Goal: Task Accomplishment & Management: Use online tool/utility

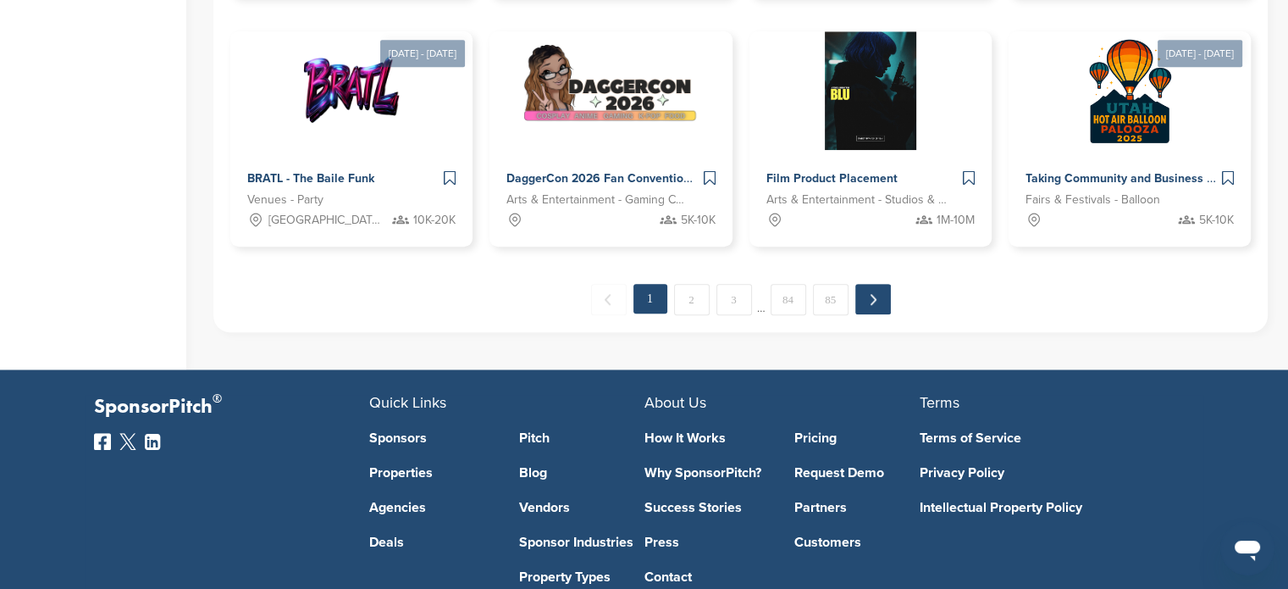
click at [869, 302] on link "Next →" at bounding box center [874, 299] width 36 height 30
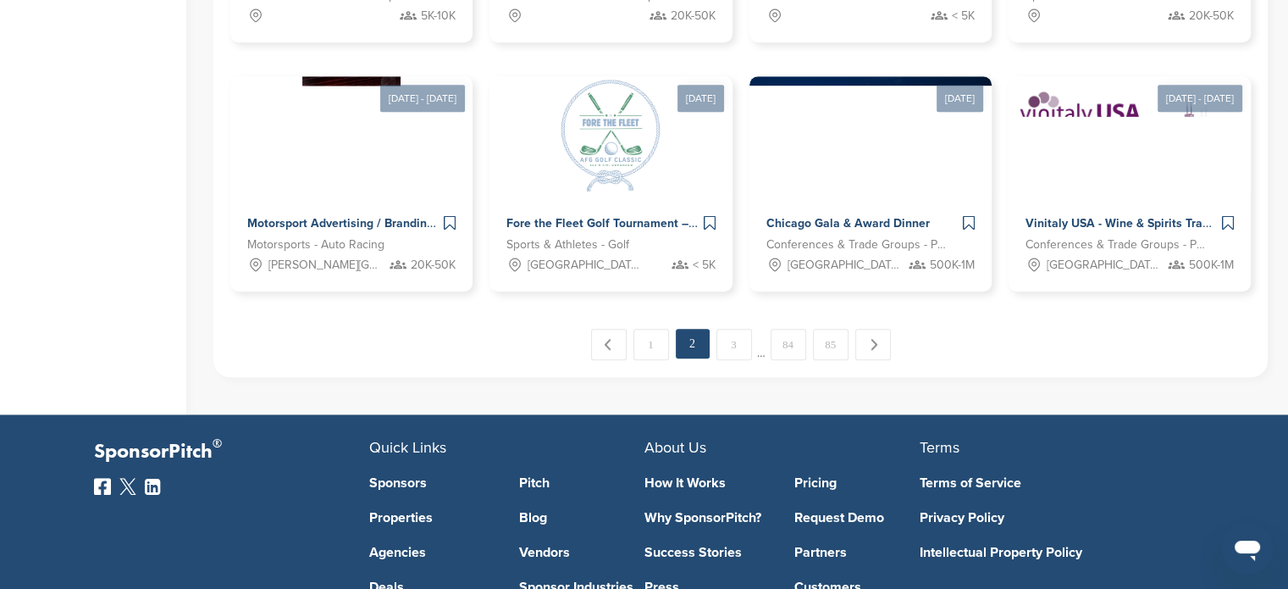
scroll to position [1379, 0]
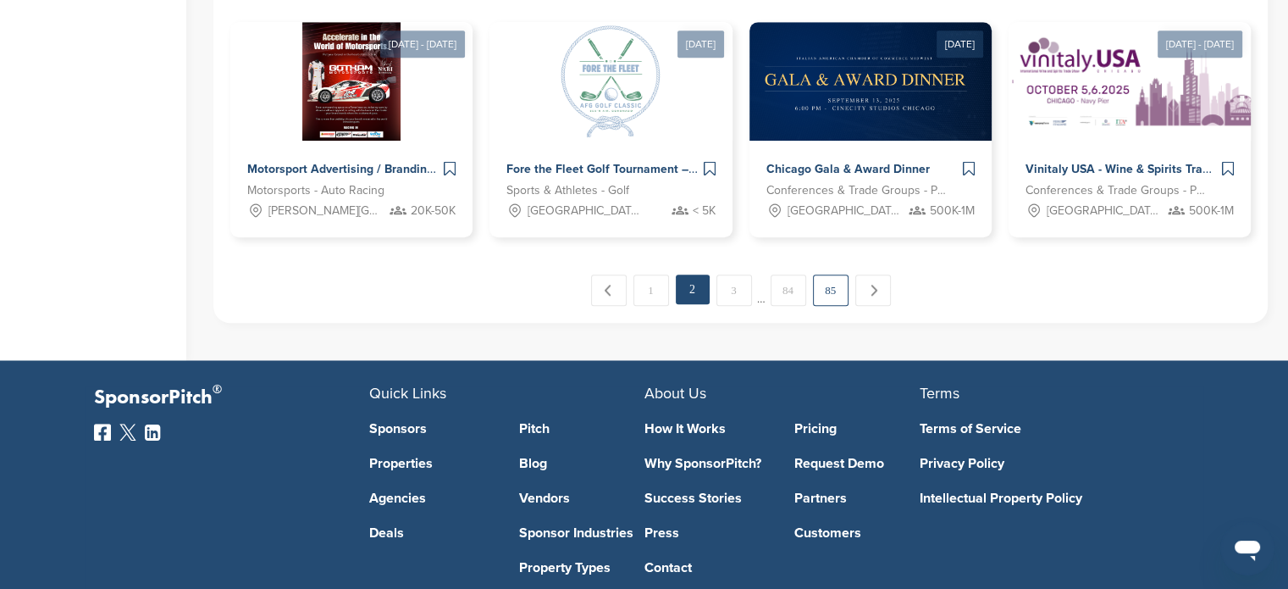
click at [834, 291] on link "85" at bounding box center [831, 289] width 36 height 31
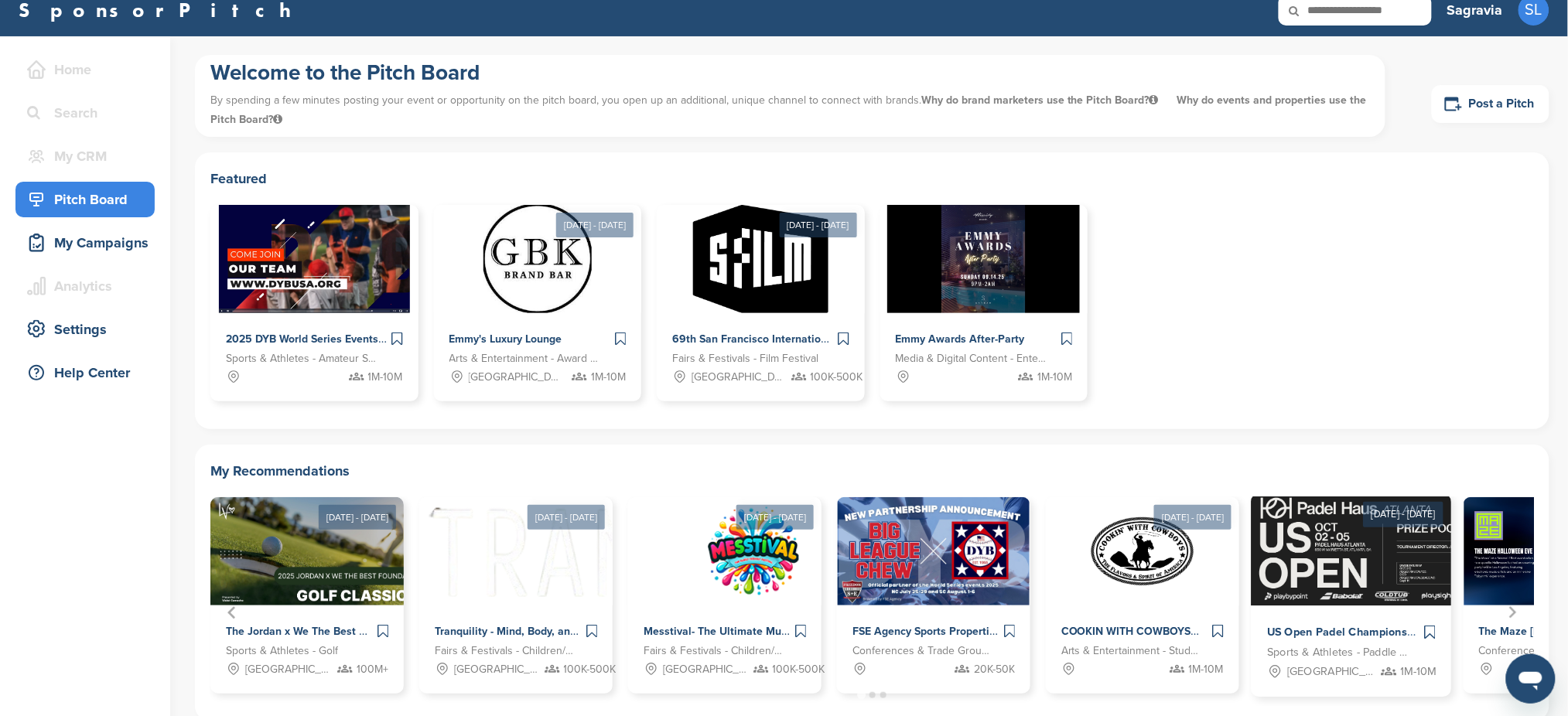
scroll to position [0, 0]
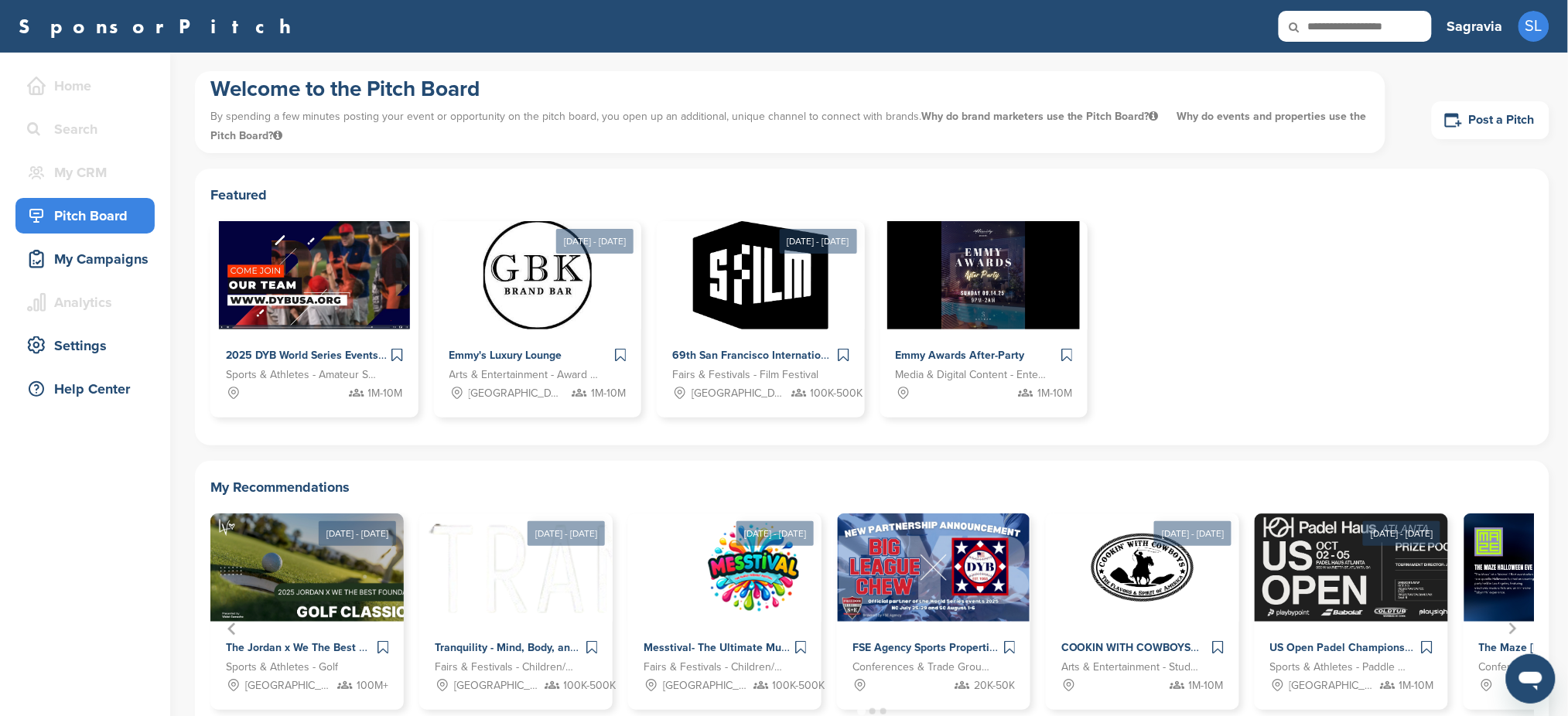
drag, startPoint x: 1397, startPoint y: 356, endPoint x: 1190, endPoint y: 162, distance: 283.7
click at [1176, 356] on div "2025 DYB World Series Events Sports & Athletes - Amateur Sports Leagues 1M-10M …" at bounding box center [871, 325] width 1323 height 209
click at [100, 93] on div "Home" at bounding box center [89, 86] width 132 height 27
drag, startPoint x: 137, startPoint y: 93, endPoint x: 121, endPoint y: 90, distance: 16.3
click at [1176, 123] on link "Post a Pitch" at bounding box center [1490, 121] width 118 height 38
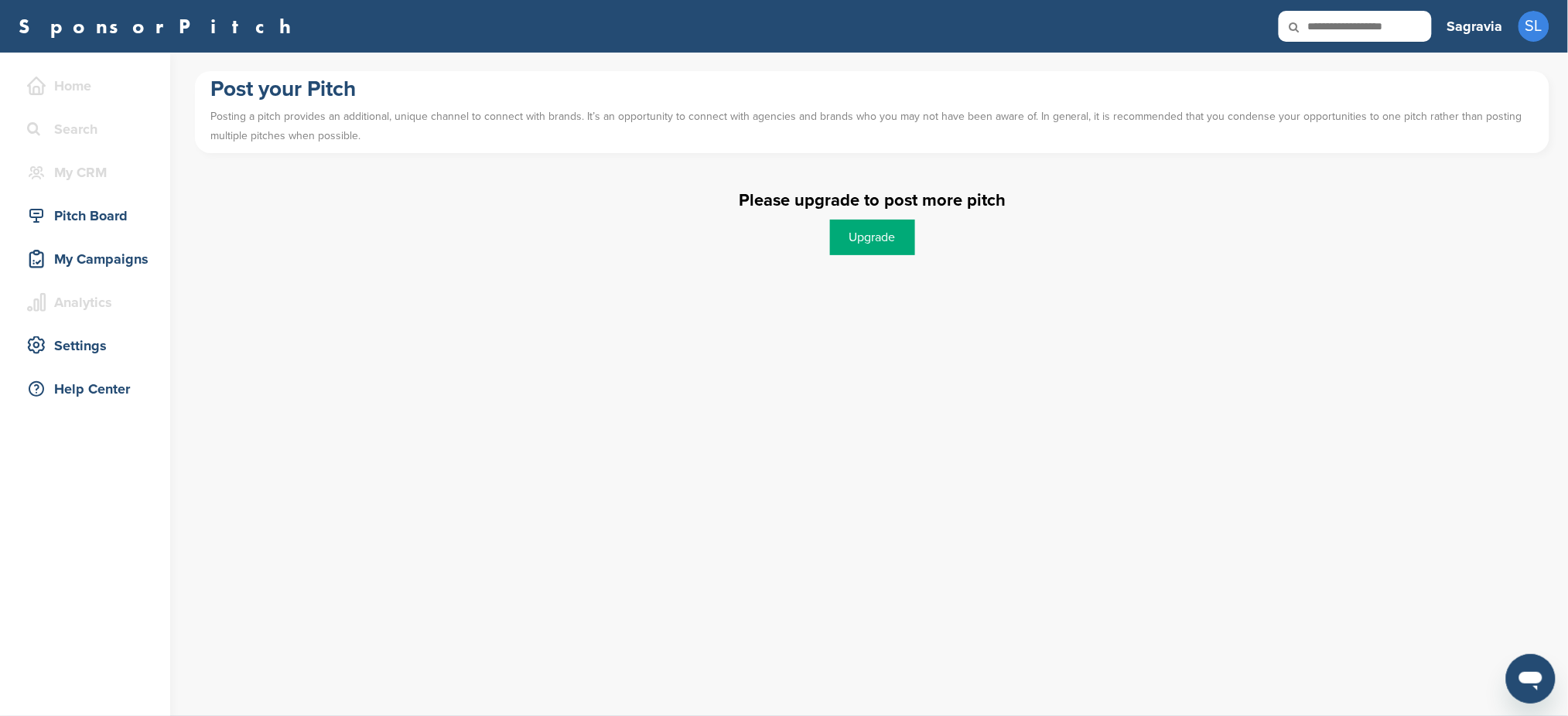
drag, startPoint x: 423, startPoint y: 132, endPoint x: 184, endPoint y: 91, distance: 242.5
click at [184, 91] on div "Home Search My CRM You are currently on SponsorPitch for Brands - Free. To acce…" at bounding box center [784, 384] width 1568 height 664
click at [457, 118] on p "Posting a pitch provides an additional, unique channel to connect with brands. …" at bounding box center [871, 126] width 1323 height 47
click at [582, 111] on p "Posting a pitch provides an additional, unique channel to connect with brands. …" at bounding box center [871, 126] width 1323 height 47
click at [905, 222] on link "Upgrade" at bounding box center [872, 237] width 85 height 36
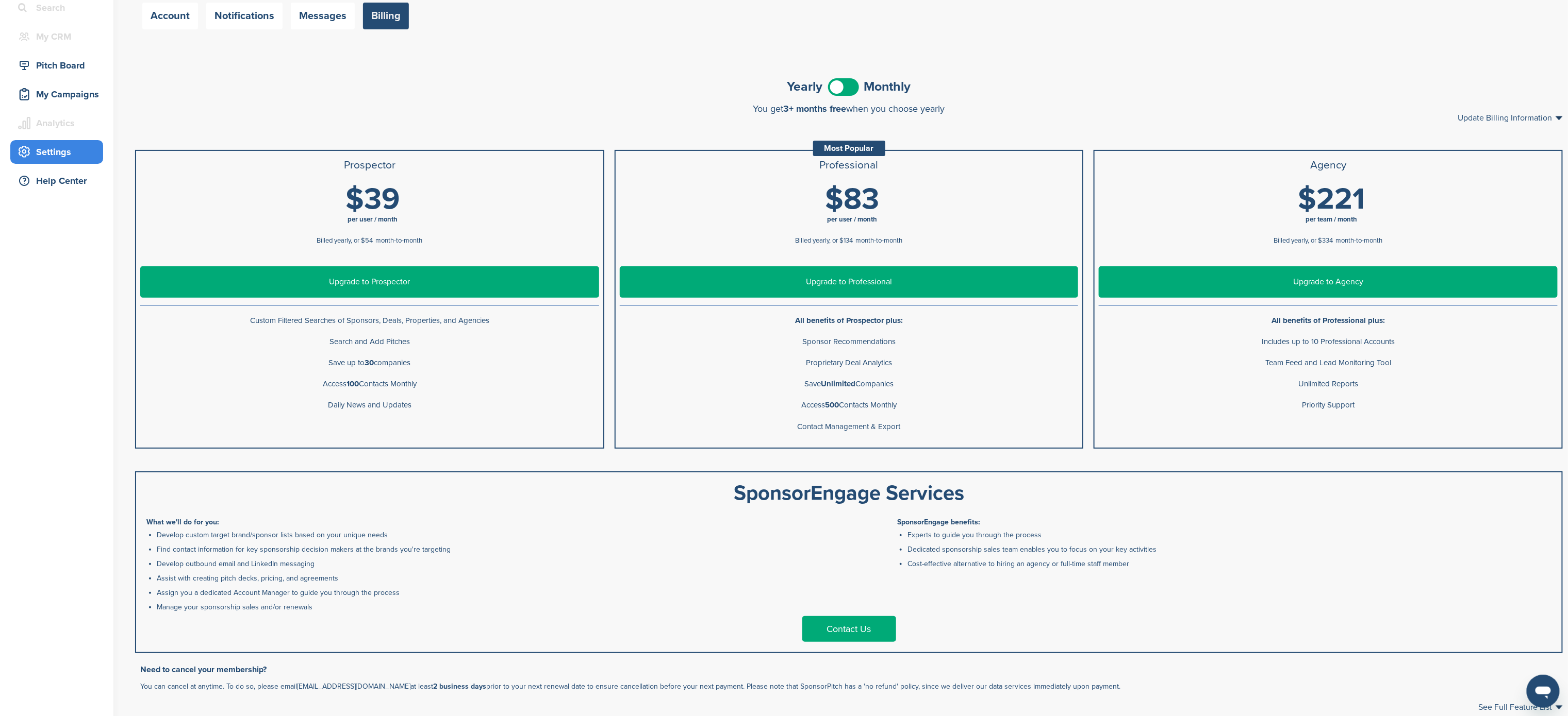
scroll to position [107, 0]
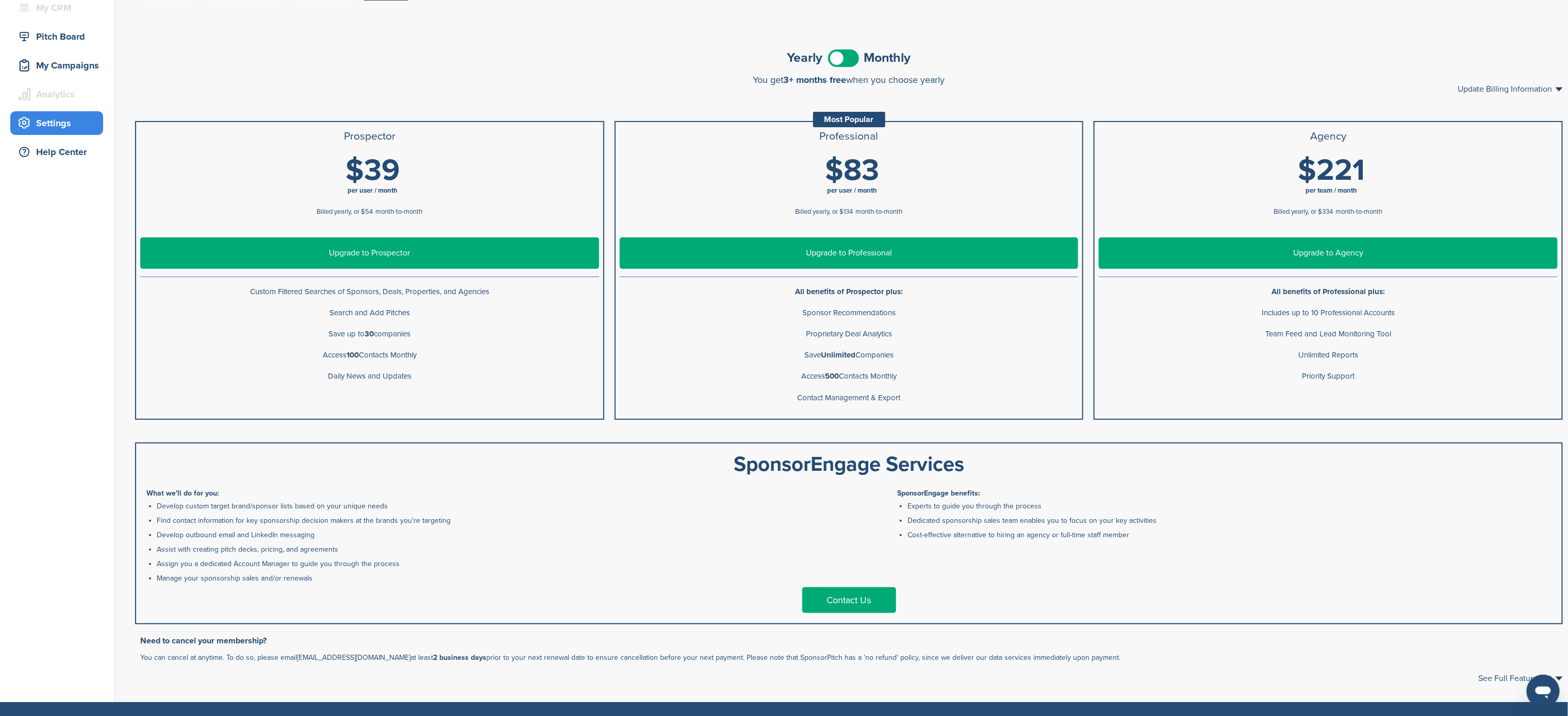
click at [1045, 89] on div "**********" at bounding box center [849, 363] width 1438 height 679
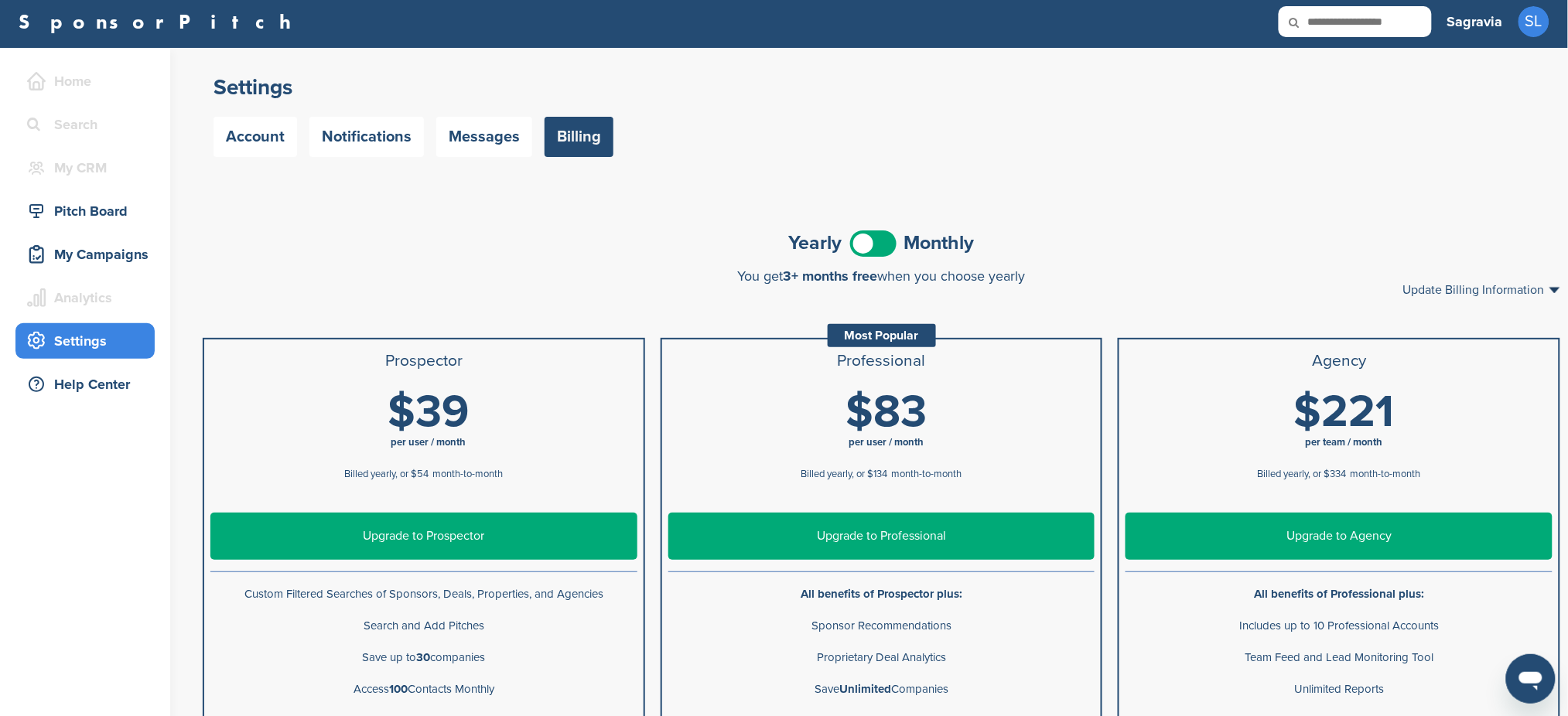
scroll to position [0, 0]
